Goal: Transaction & Acquisition: Purchase product/service

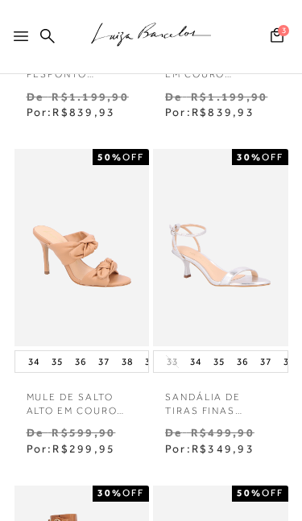
scroll to position [413, 0]
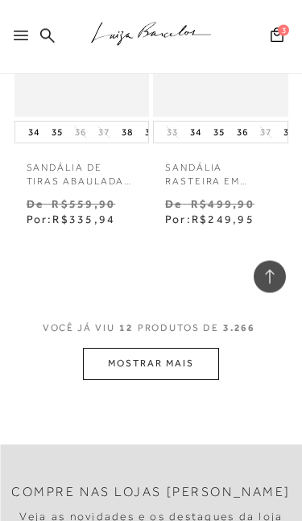
click at [196, 349] on button "MOSTRAR MAIS" at bounding box center [150, 364] width 135 height 31
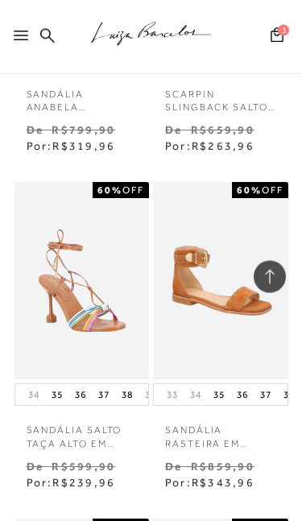
scroll to position [2723, 0]
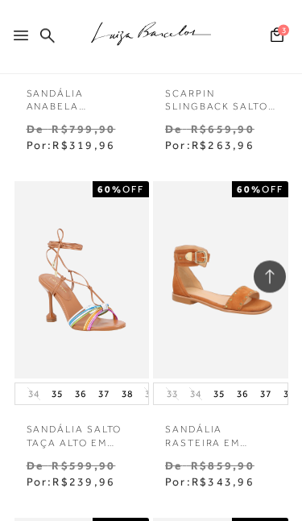
click at [239, 302] on img at bounding box center [221, 280] width 132 height 197
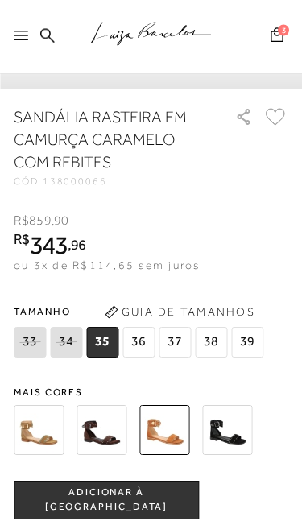
scroll to position [533, 0]
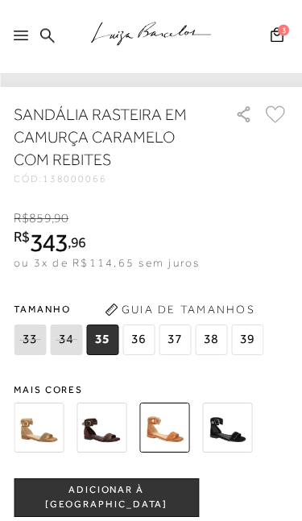
click at [70, 350] on icon at bounding box center [66, 340] width 23 height 20
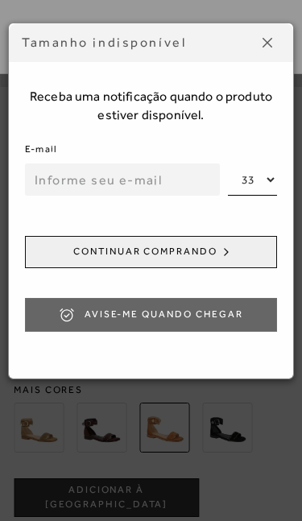
click at [268, 403] on div "Tamanho indisponível Receba uma notificação quando o produto estiver disponível…" at bounding box center [151, 260] width 302 height 521
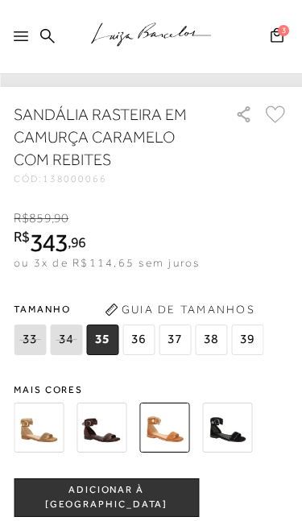
click at [42, 403] on img at bounding box center [39, 428] width 50 height 50
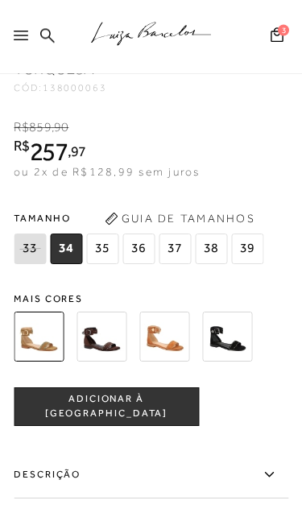
scroll to position [652, 0]
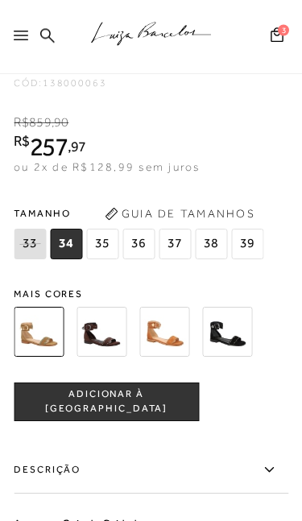
click at [108, 345] on img at bounding box center [102, 333] width 50 height 50
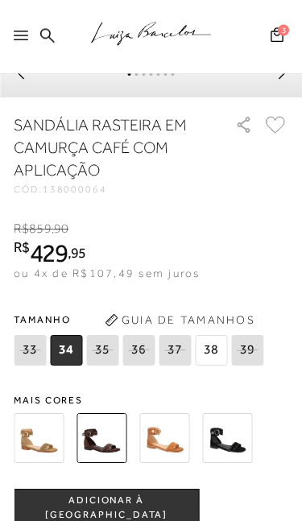
scroll to position [524, 0]
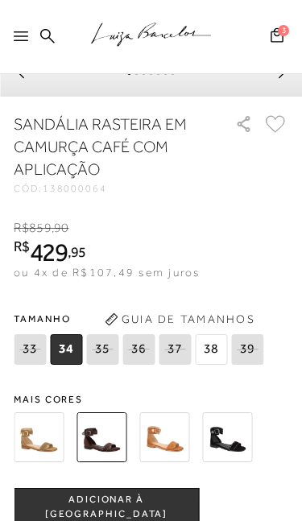
click at [43, 403] on img at bounding box center [39, 437] width 50 height 50
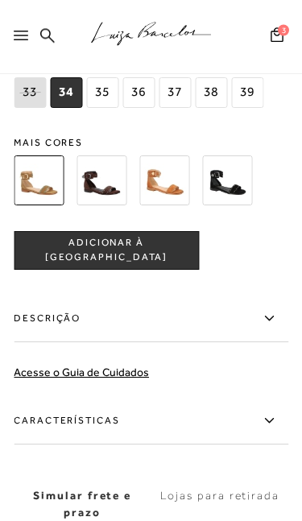
scroll to position [814, 0]
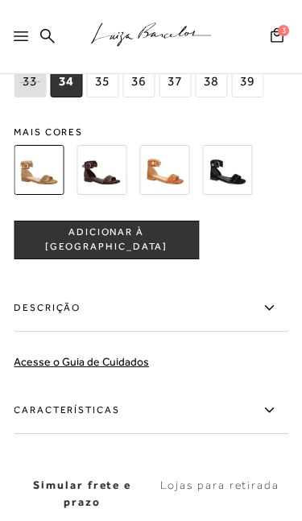
click at [183, 176] on img at bounding box center [164, 170] width 50 height 50
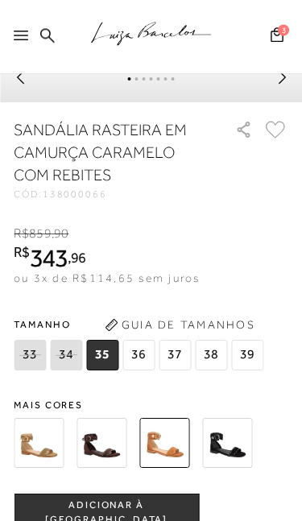
scroll to position [531, 0]
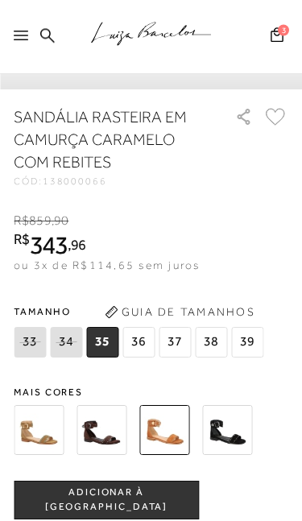
click at [105, 403] on img at bounding box center [102, 431] width 50 height 50
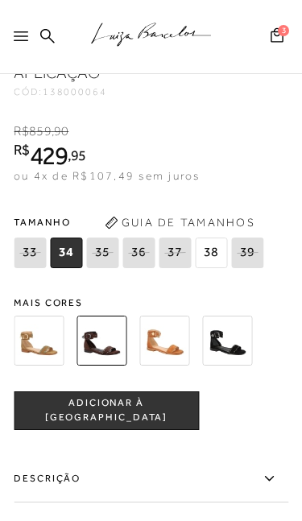
scroll to position [623, 0]
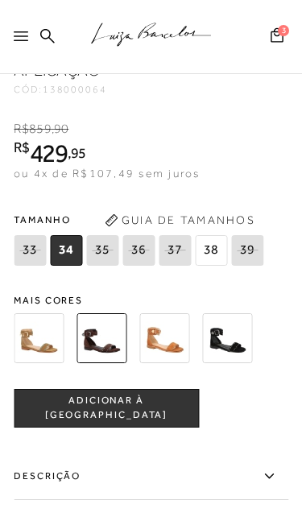
click at [35, 341] on img at bounding box center [39, 338] width 50 height 50
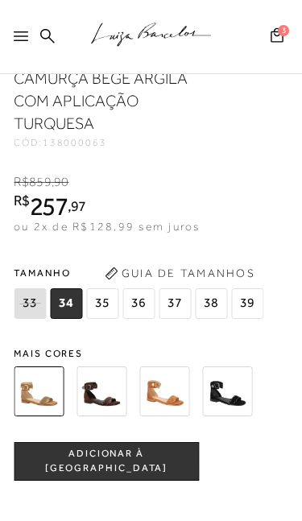
scroll to position [646, 0]
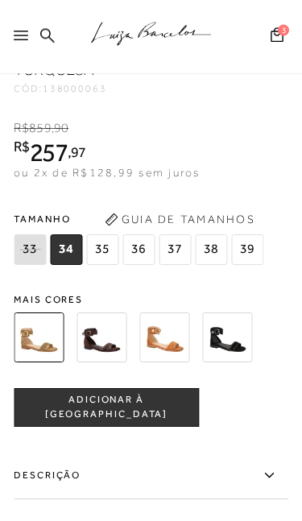
click at [167, 403] on span "ADICIONAR À [GEOGRAPHIC_DATA]" at bounding box center [106, 408] width 184 height 28
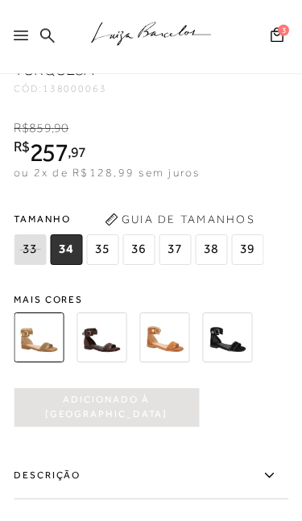
scroll to position [647, 0]
click at [107, 343] on img at bounding box center [102, 337] width 50 height 50
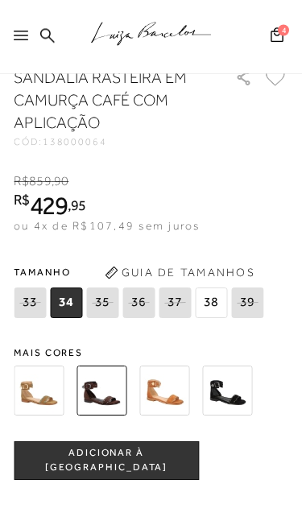
scroll to position [598, 0]
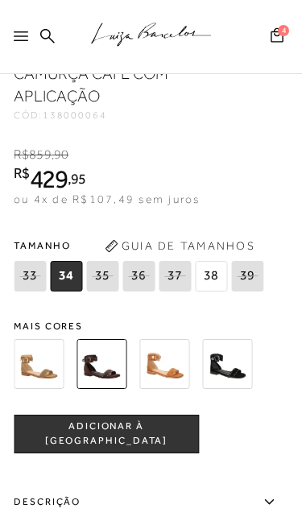
click at [130, 403] on span "ADICIONAR À [GEOGRAPHIC_DATA]" at bounding box center [106, 434] width 184 height 28
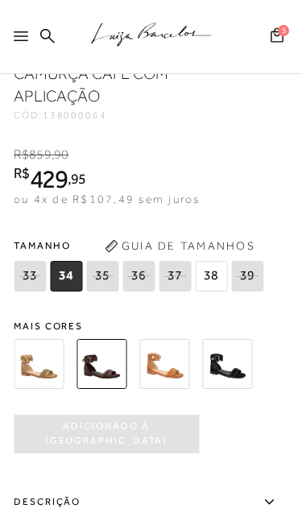
click at [38, 375] on img at bounding box center [39, 364] width 50 height 50
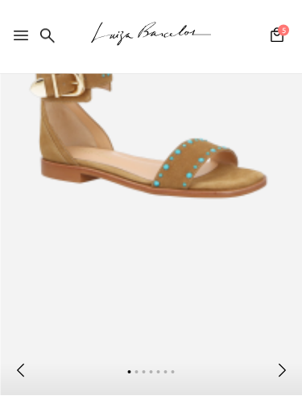
scroll to position [147, 0]
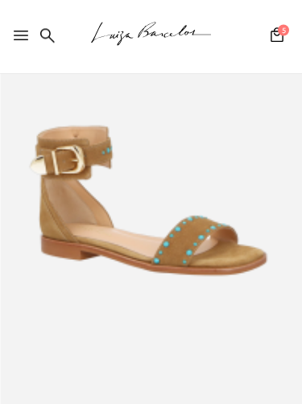
click at [278, 38] on button "5" at bounding box center [277, 38] width 23 height 22
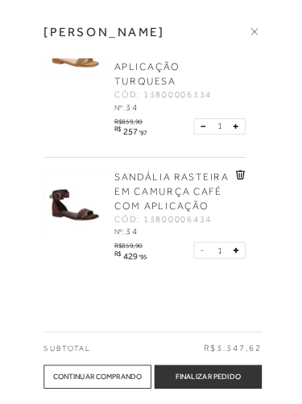
scroll to position [162, 0]
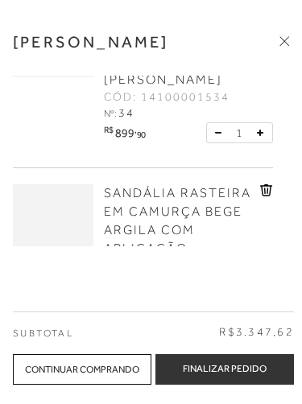
scroll to position [466, 0]
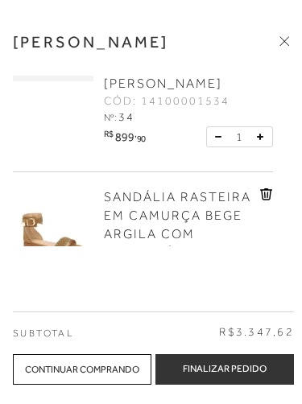
click at [54, 363] on div "Continuar Comprando" at bounding box center [82, 369] width 139 height 31
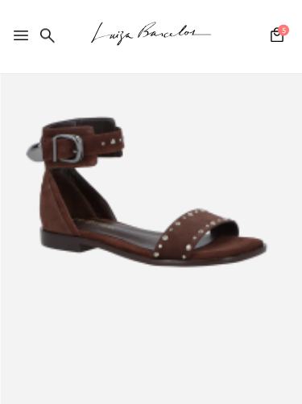
scroll to position [126, 0]
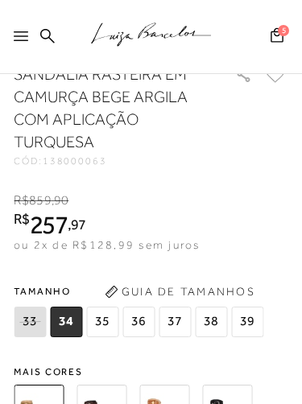
scroll to position [557, 0]
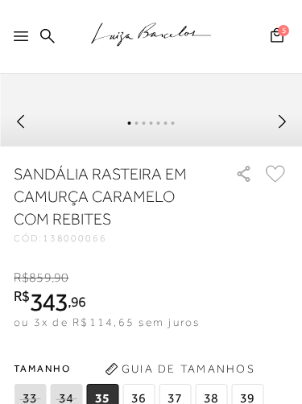
scroll to position [465, 0]
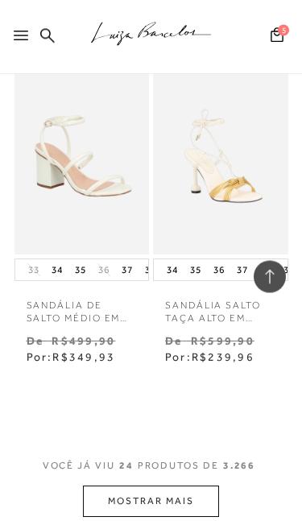
scroll to position [3907, 0]
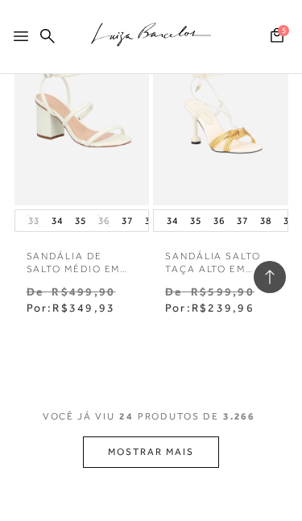
click at [184, 403] on button "MOSTRAR MAIS" at bounding box center [150, 451] width 135 height 31
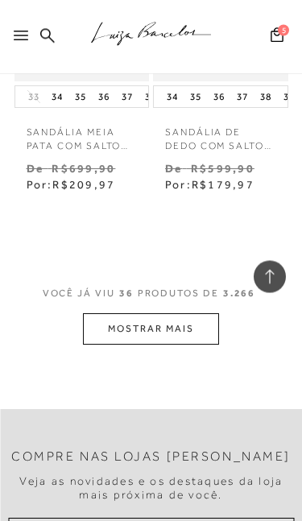
scroll to position [6062, 0]
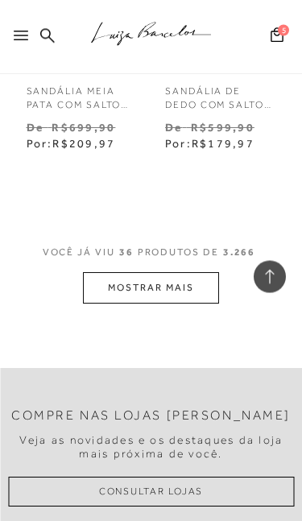
click at [98, 273] on button "MOSTRAR MAIS" at bounding box center [150, 288] width 135 height 31
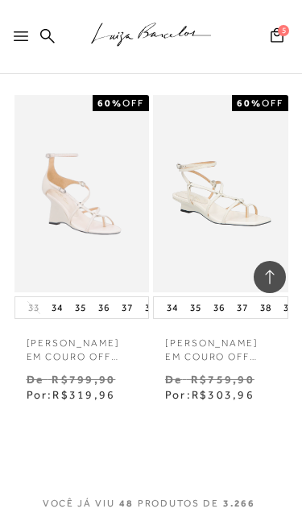
scroll to position [7967, 0]
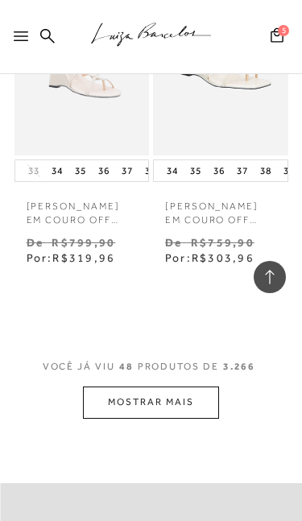
click at [155, 387] on button "MOSTRAR MAIS" at bounding box center [150, 402] width 135 height 31
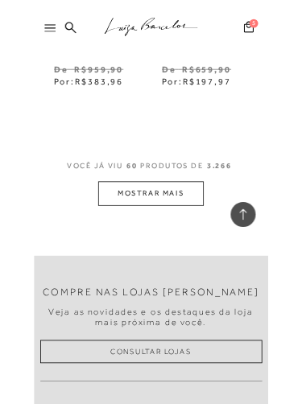
scroll to position [10124, 0]
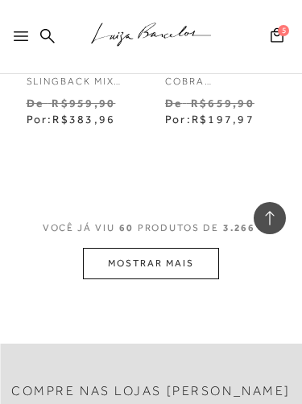
click at [158, 248] on button "MOSTRAR MAIS" at bounding box center [150, 263] width 135 height 31
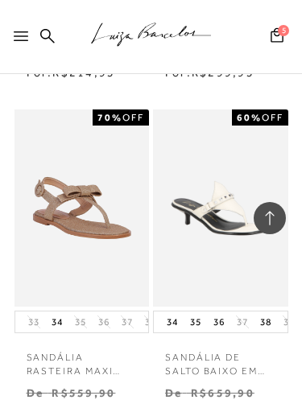
scroll to position [11147, 0]
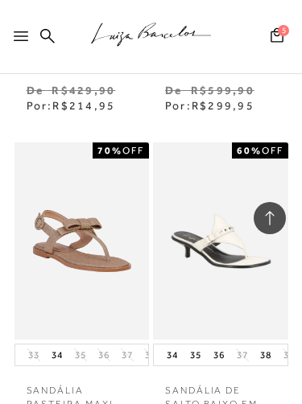
click at [38, 175] on img at bounding box center [82, 241] width 132 height 197
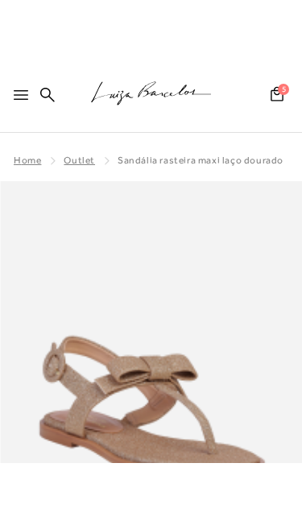
scroll to position [74, 0]
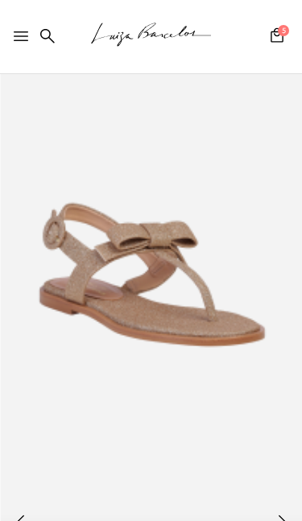
click at [269, 280] on img at bounding box center [151, 274] width 302 height 453
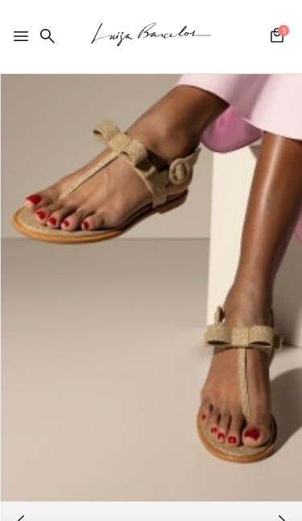
click at [267, 329] on img at bounding box center [151, 274] width 302 height 453
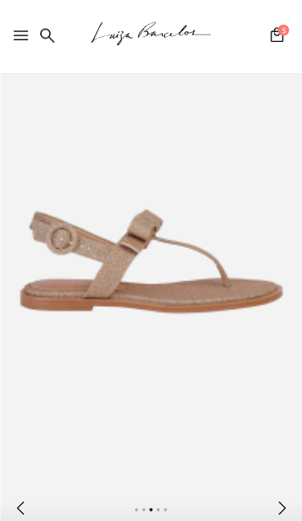
click at [251, 264] on img at bounding box center [151, 261] width 302 height 453
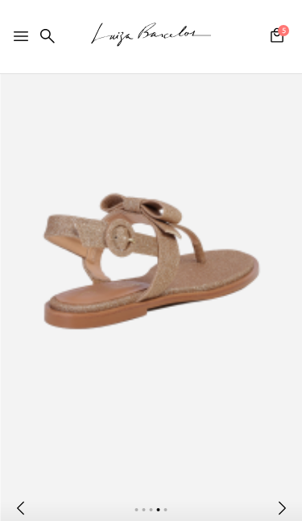
click at [225, 271] on img at bounding box center [151, 261] width 302 height 453
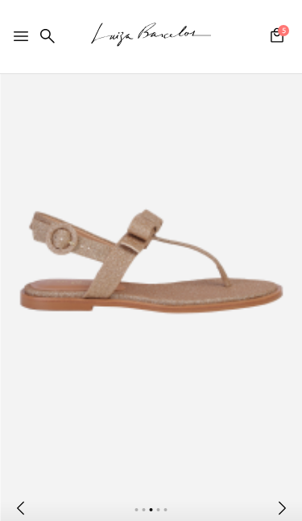
click at [228, 277] on img at bounding box center [151, 261] width 302 height 453
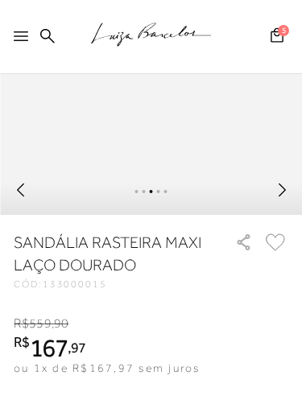
scroll to position [387, 0]
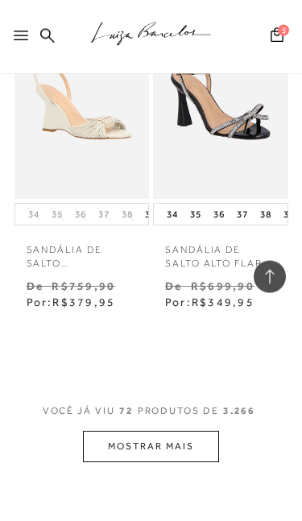
scroll to position [11968, 0]
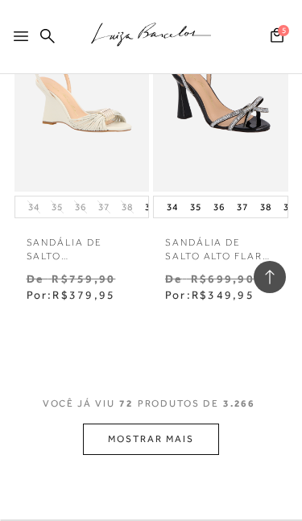
click at [155, 403] on button "MOSTRAR MAIS" at bounding box center [150, 439] width 135 height 31
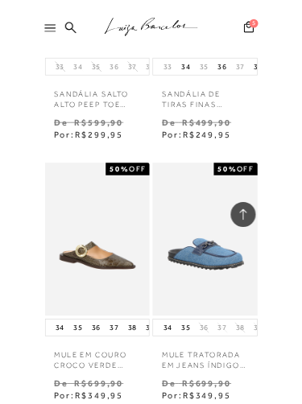
scroll to position [13780, 0]
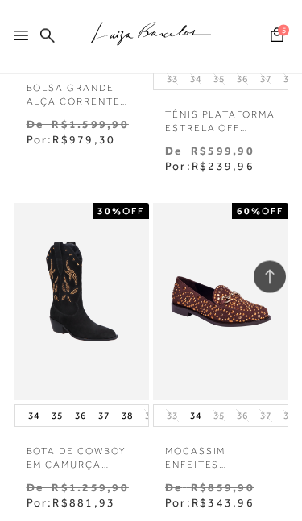
scroll to position [15444, 0]
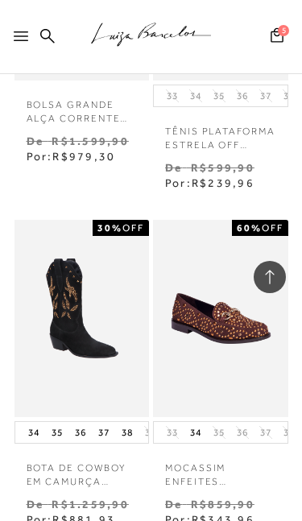
click at [247, 220] on img at bounding box center [221, 318] width 132 height 197
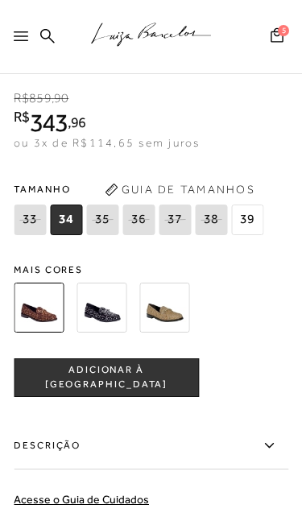
scroll to position [634, 0]
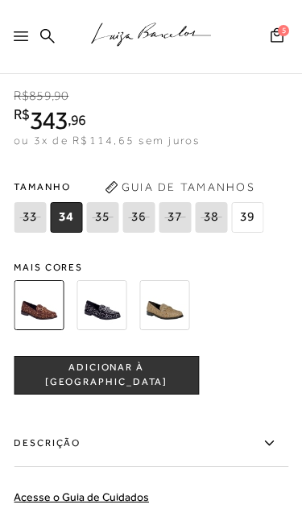
click at [169, 320] on img at bounding box center [164, 305] width 50 height 50
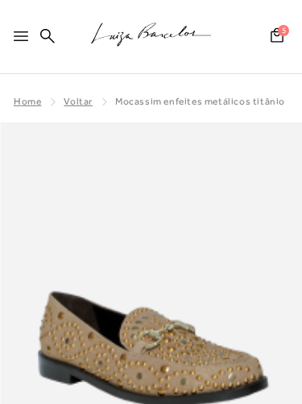
scroll to position [659, 0]
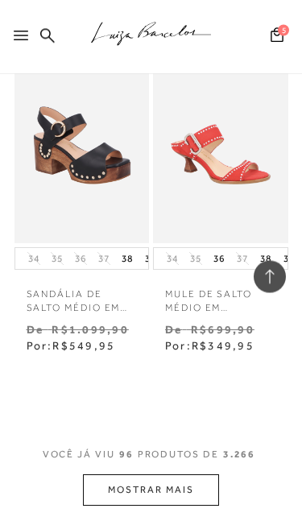
scroll to position [15954, 0]
click at [146, 403] on button "MOSTRAR MAIS" at bounding box center [150, 489] width 135 height 31
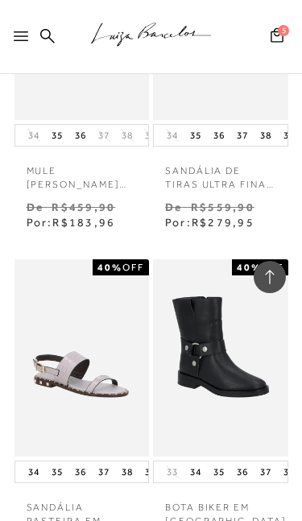
scroll to position [17440, 0]
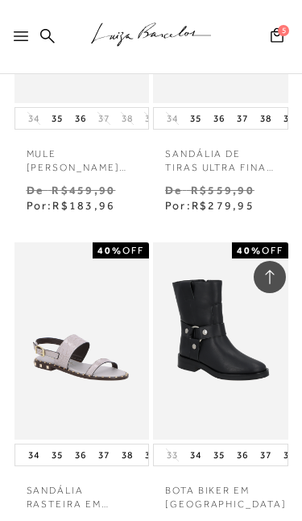
click at [128, 242] on img at bounding box center [82, 340] width 132 height 197
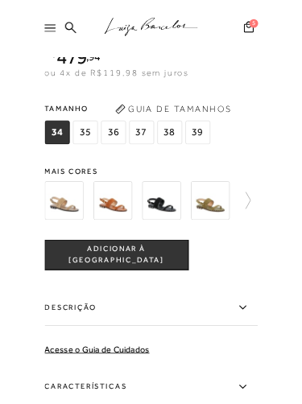
scroll to position [721, 0]
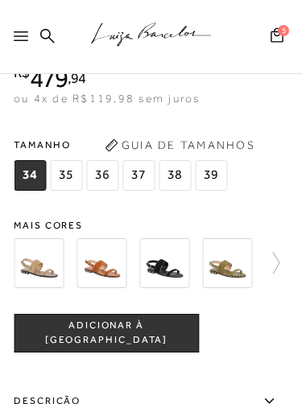
click at [278, 263] on icon at bounding box center [268, 263] width 23 height 23
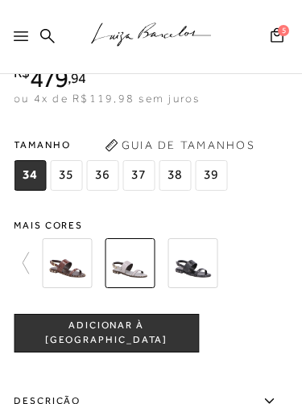
click at [81, 275] on img at bounding box center [67, 263] width 50 height 50
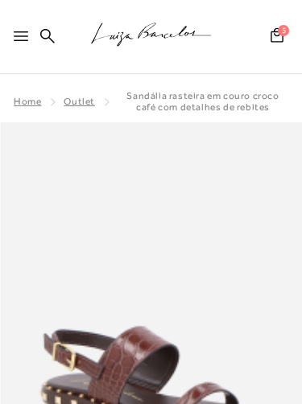
scroll to position [146, 0]
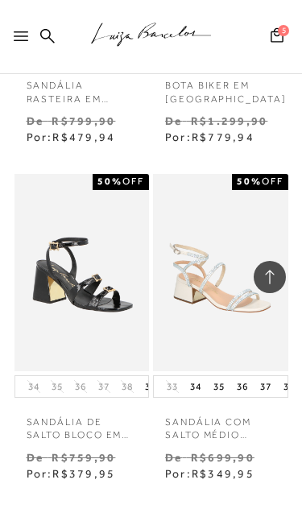
scroll to position [18125, 0]
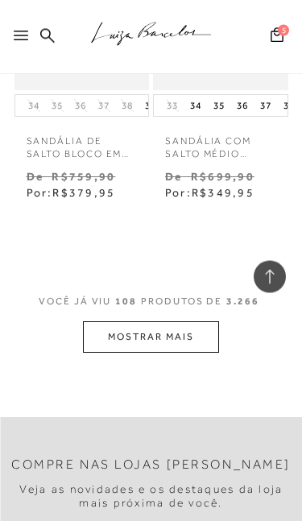
click at [162, 322] on button "MOSTRAR MAIS" at bounding box center [150, 337] width 135 height 31
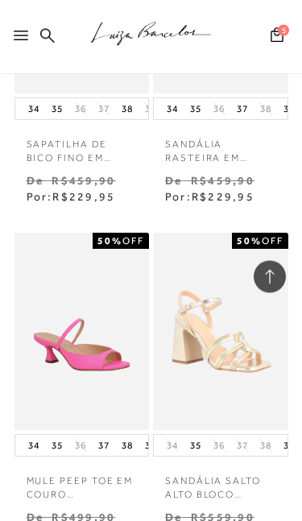
scroll to position [19986, 0]
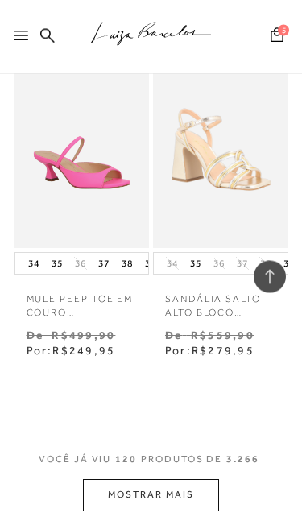
click at [196, 403] on button "MOSTRAR MAIS" at bounding box center [150, 495] width 135 height 31
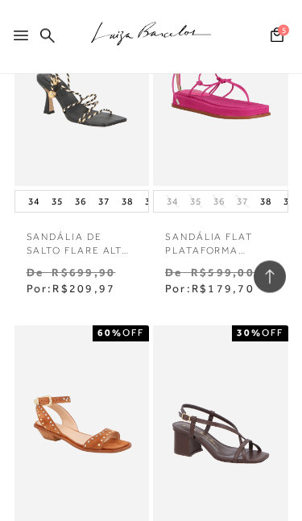
scroll to position [21338, 0]
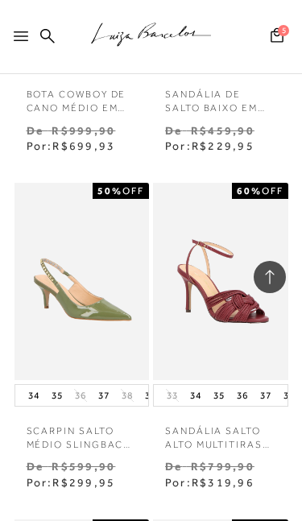
scroll to position [23889, 0]
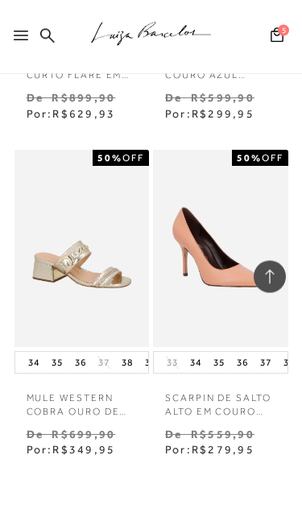
scroll to position [25943, 0]
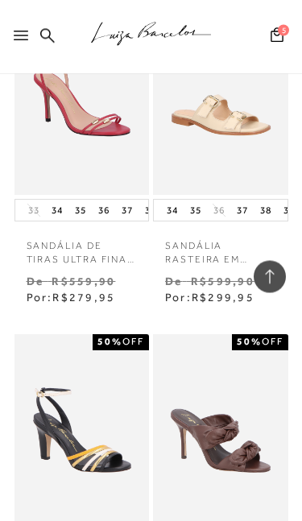
scroll to position [27960, 0]
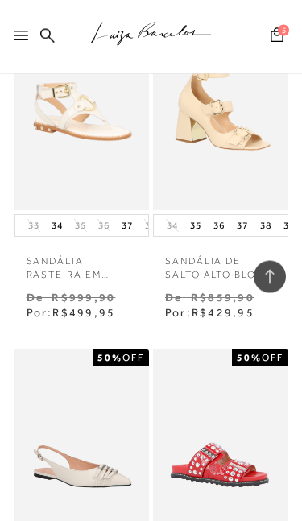
scroll to position [29918, 0]
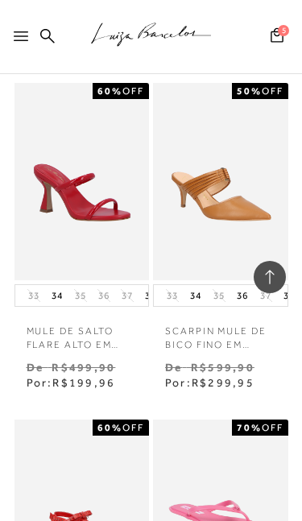
scroll to position [31287, 0]
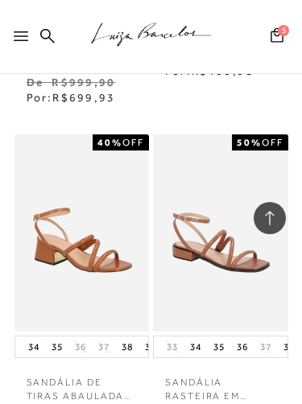
scroll to position [1760, 0]
click at [278, 31] on span "5" at bounding box center [283, 30] width 11 height 11
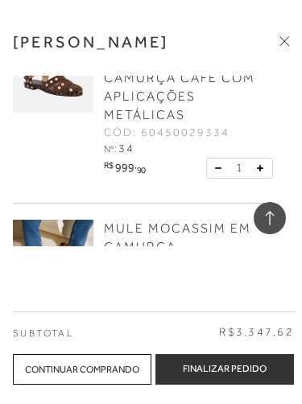
scroll to position [49, 0]
